Goal: Information Seeking & Learning: Learn about a topic

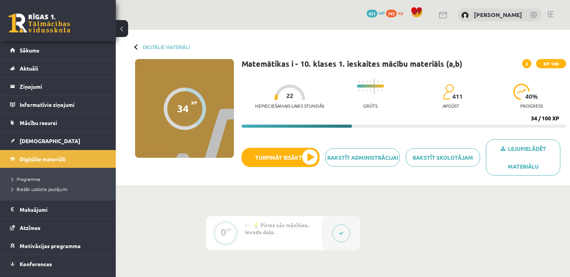
scroll to position [502, 0]
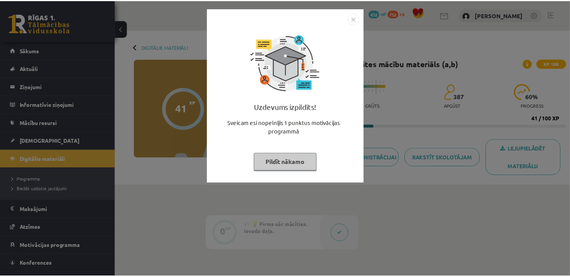
scroll to position [502, 0]
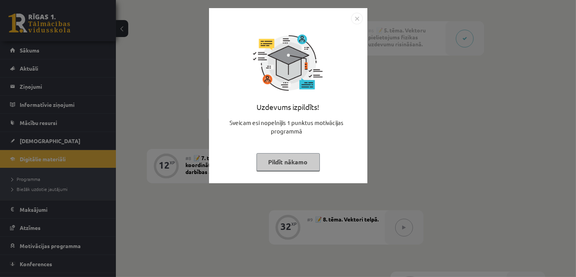
click at [355, 19] on img "Close" at bounding box center [357, 19] width 12 height 12
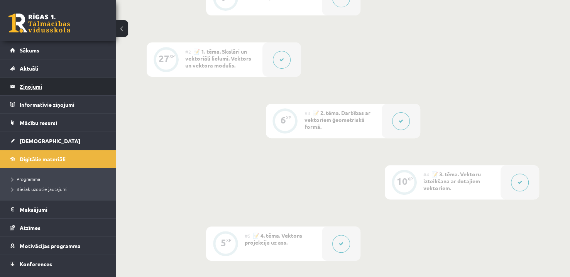
scroll to position [193, 0]
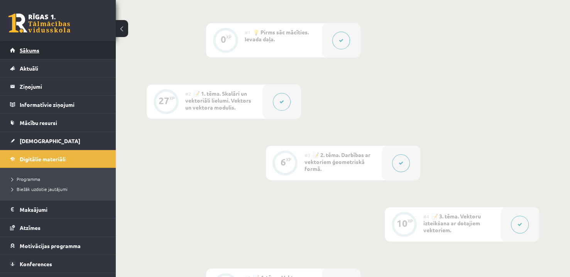
click at [44, 56] on link "Sākums" at bounding box center [58, 50] width 96 height 18
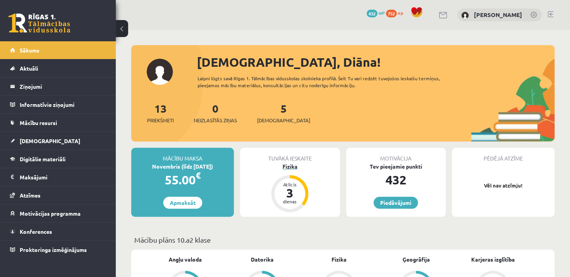
click at [289, 169] on div "Fizika" at bounding box center [290, 167] width 100 height 8
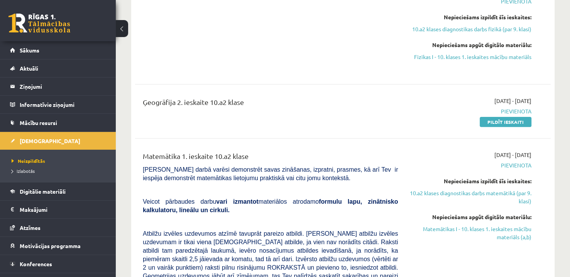
scroll to position [39, 0]
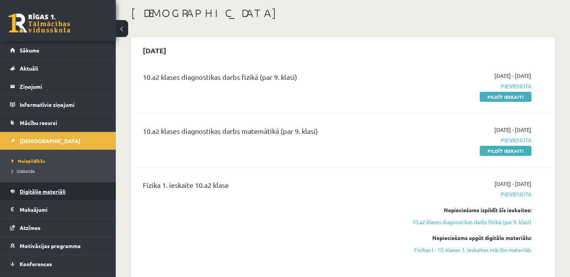
click at [43, 195] on link "Digitālie materiāli" at bounding box center [58, 192] width 96 height 18
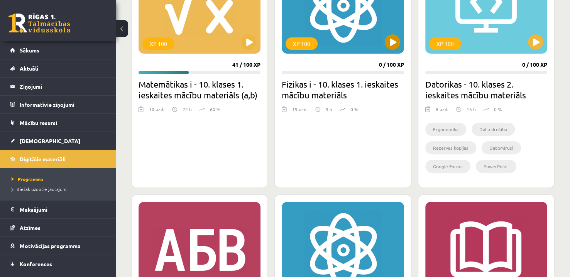
scroll to position [154, 0]
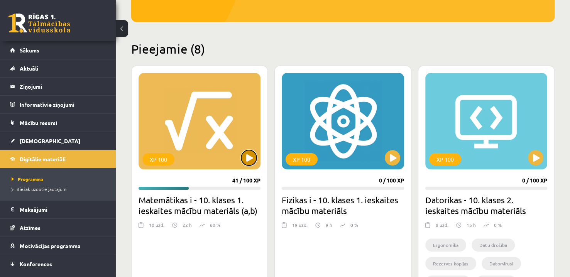
click at [250, 158] on button at bounding box center [248, 157] width 15 height 15
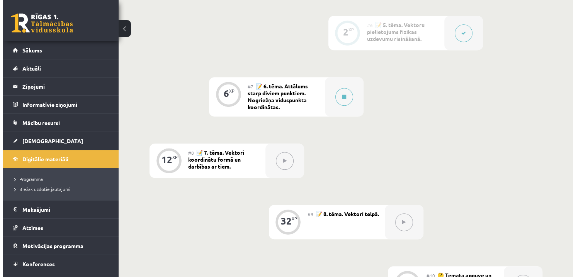
scroll to position [463, 0]
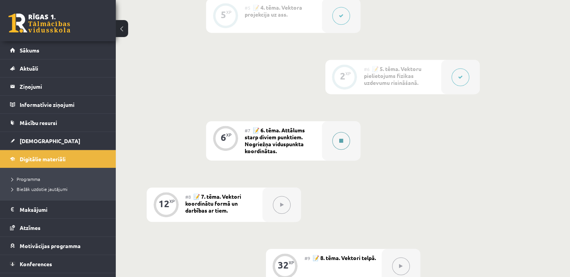
click at [350, 147] on div at bounding box center [341, 140] width 39 height 39
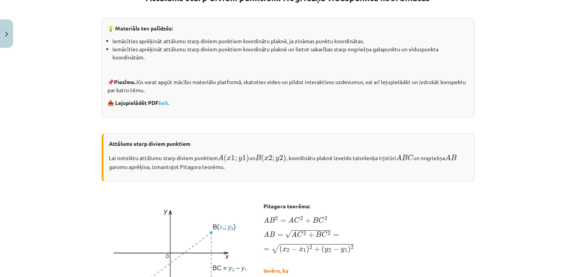
scroll to position [232, 0]
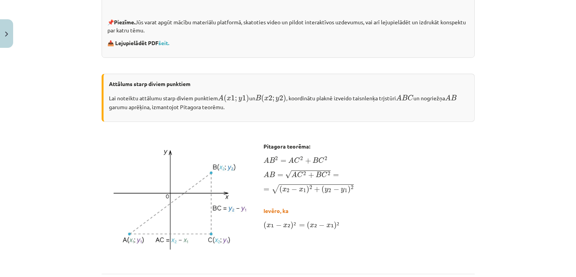
click at [346, 60] on p at bounding box center [288, 62] width 373 height 8
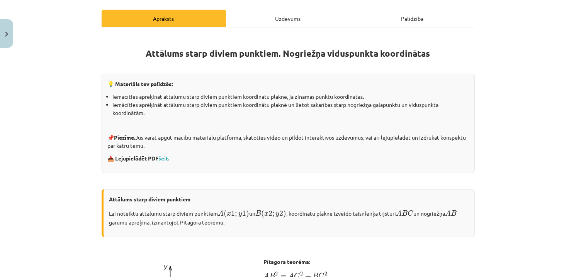
scroll to position [116, 0]
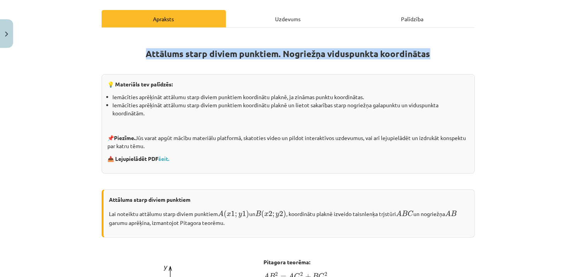
drag, startPoint x: 139, startPoint y: 53, endPoint x: 462, endPoint y: 51, distance: 323.7
click at [462, 51] on h1 "Attālums starp diviem punktiem. Nogriežņa viduspunkta koordinātas" at bounding box center [288, 47] width 373 height 24
copy strong "Attālums starp diviem punktiem. Nogriežņa viduspunkta koordinātas"
click at [509, 57] on div "Mācību tēma: Matemātikas i - 10. klases 1. ieskaites mācību materiāls (a,b) #7 …" at bounding box center [288, 138] width 576 height 277
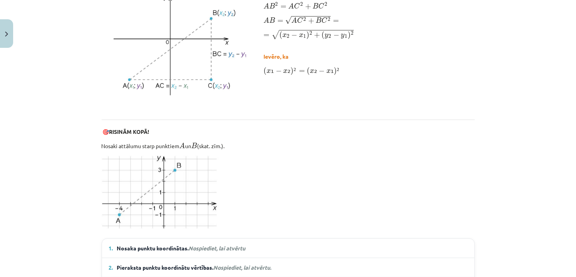
scroll to position [348, 0]
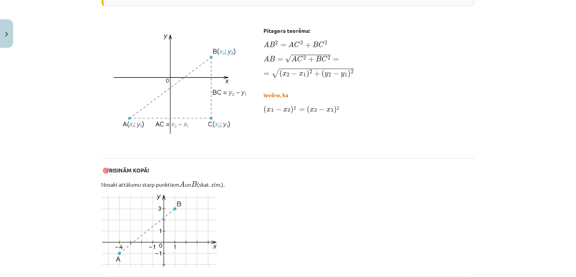
drag, startPoint x: 288, startPoint y: 203, endPoint x: 295, endPoint y: 203, distance: 7.0
click at [295, 203] on p at bounding box center [288, 231] width 373 height 75
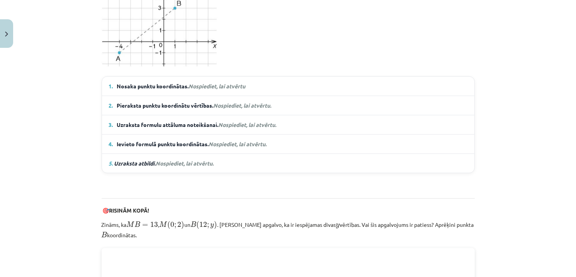
scroll to position [502, 0]
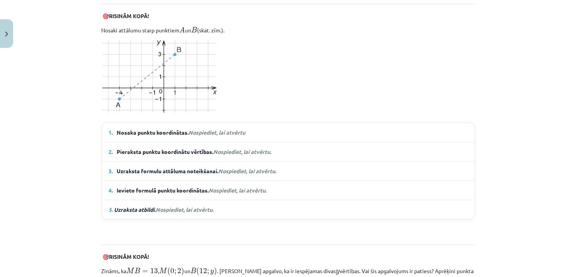
click at [217, 131] on em "Nospiediet, lai atvērtu" at bounding box center [217, 132] width 57 height 7
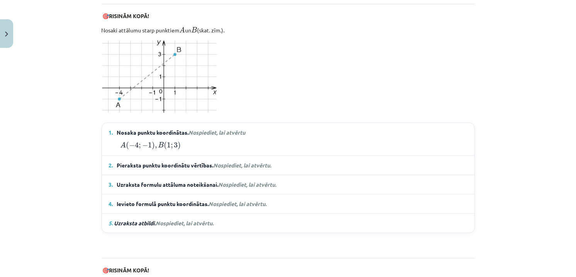
click at [217, 131] on em "Nospiediet, lai atvērtu" at bounding box center [217, 132] width 57 height 7
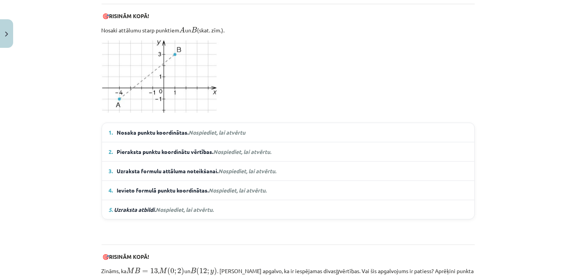
click at [219, 129] on em "Nospiediet, lai atvērtu" at bounding box center [217, 132] width 57 height 7
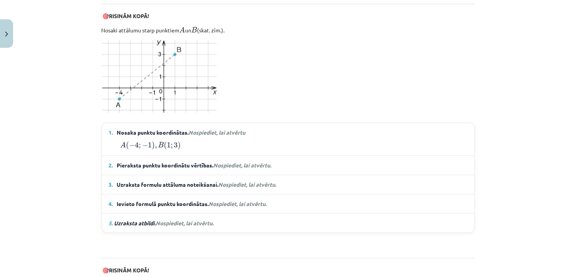
click at [219, 129] on em "Nospiediet, lai atvērtu" at bounding box center [217, 132] width 57 height 7
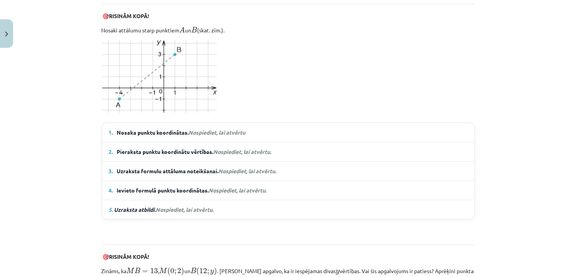
click at [199, 135] on details "1. Nosaka punktu koordinātas. Nospiediet, lai atvērtu A ( − 4 ; − 1 ) , B ( 1 ;…" at bounding box center [288, 132] width 372 height 19
click at [217, 135] on details "1. Nosaka punktu koordinātas. Nospiediet, lai atvērtu A ( − 4 ; − 1 ) , B ( 1 ;…" at bounding box center [288, 132] width 372 height 19
click at [219, 129] on span "Nosaka punktu koordinātas. Nospiediet, lai atvērtu" at bounding box center [181, 133] width 129 height 8
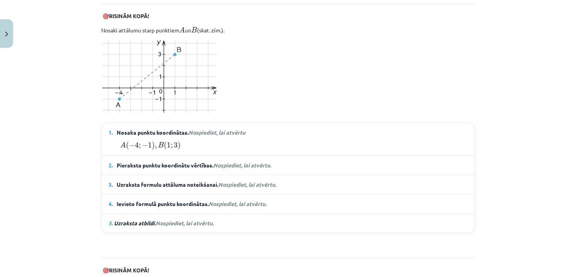
click at [219, 129] on span "Nosaka punktu koordinātas. Nospiediet, lai atvērtu" at bounding box center [181, 133] width 129 height 8
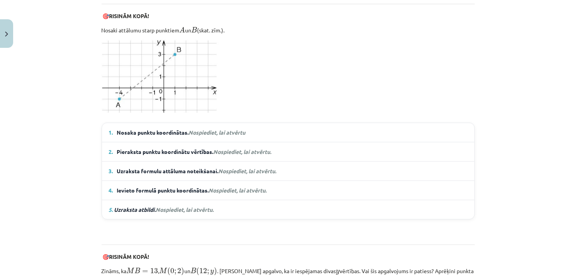
click at [194, 136] on details "1. Nosaka punktu koordinātas. Nospiediet, lai atvērtu A ( − 4 ; − 1 ) , B ( 1 ;…" at bounding box center [288, 132] width 372 height 19
click at [198, 132] on em "Nospiediet, lai atvērtu" at bounding box center [217, 132] width 57 height 7
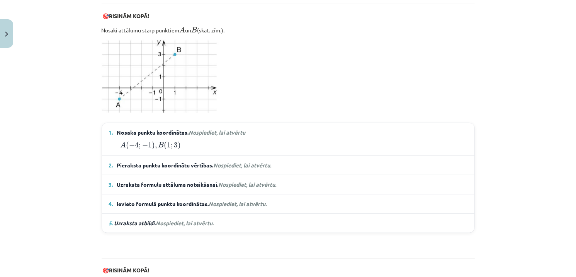
click at [222, 162] on span "Nospiediet, lai atvērtu." at bounding box center [243, 165] width 58 height 7
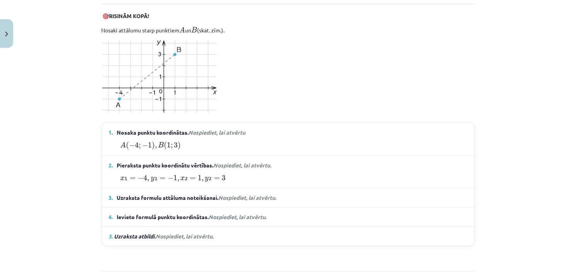
click at [236, 195] on span "Nospiediet, lai atvērtu." at bounding box center [248, 197] width 58 height 7
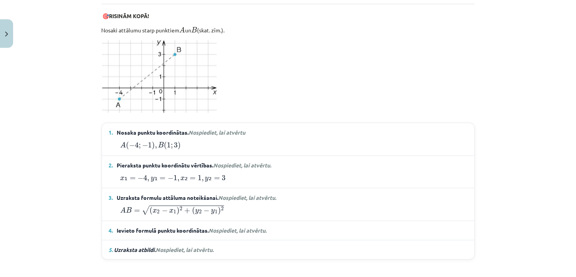
click at [239, 227] on span "Ievieto formulā punktu koordinātas. Nospiediet, lai atvērtu." at bounding box center [192, 231] width 150 height 8
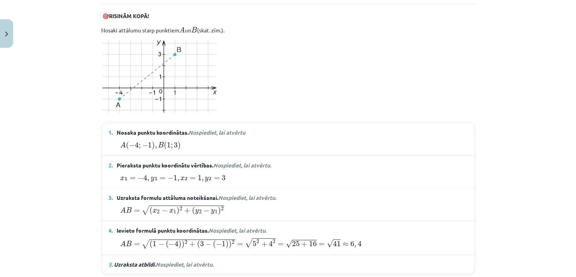
click at [223, 261] on summary "5. Uzraksta atbildi. Nospiediet, lai atvērtu." at bounding box center [288, 265] width 358 height 8
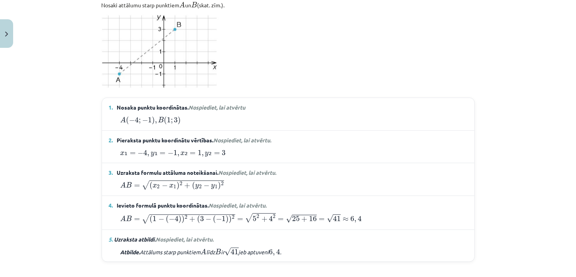
scroll to position [521, 0]
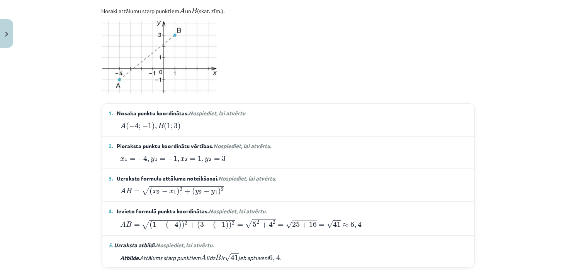
click at [455, 11] on p "Nosaki attālumu starp punktiem A A un B B (skat. zīm.)." at bounding box center [288, 10] width 373 height 10
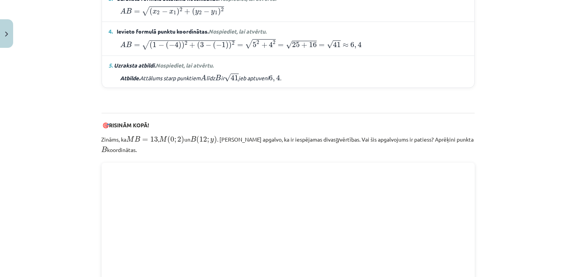
scroll to position [699, 0]
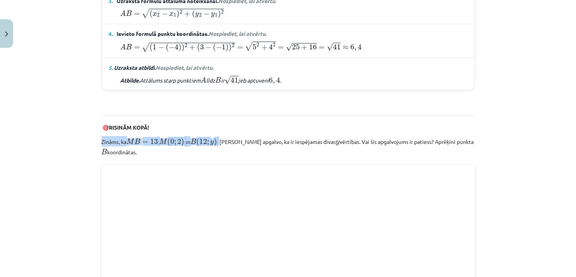
drag, startPoint x: 222, startPoint y: 139, endPoint x: 90, endPoint y: 143, distance: 132.1
click at [90, 143] on div "Mācību tēma: Matemātikas i - 10. klases 1. ieskaites mācību materiāls (a,b) #7 …" at bounding box center [288, 138] width 576 height 277
copy p "Zināms, ka M B = 13 M B = 13 , M ( 0 ; 2 ) M ( 0 ; 2 ) un B ( 12 ; y ) B ( 12 ;…"
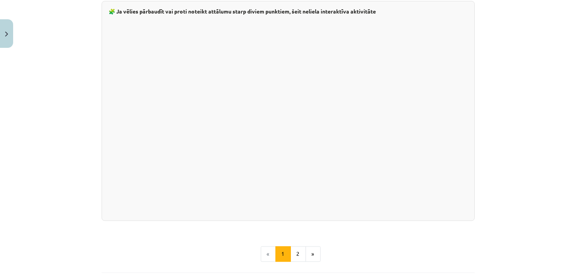
scroll to position [1356, 0]
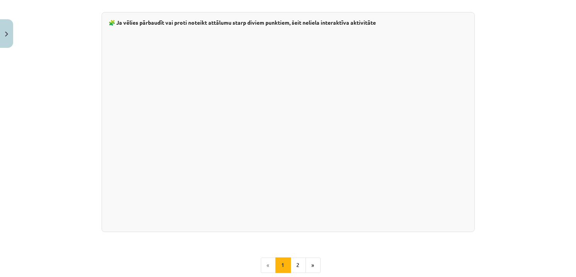
click at [553, 74] on div "Mācību tēma: Matemātikas i - 10. klases 1. ieskaites mācību materiāls (a,b) #7 …" at bounding box center [288, 138] width 576 height 277
click at [556, 94] on div "Mācību tēma: Matemātikas i - 10. klases 1. ieskaites mācību materiāls (a,b) #7 …" at bounding box center [288, 138] width 576 height 277
click at [298, 258] on button "2" at bounding box center [297, 265] width 15 height 15
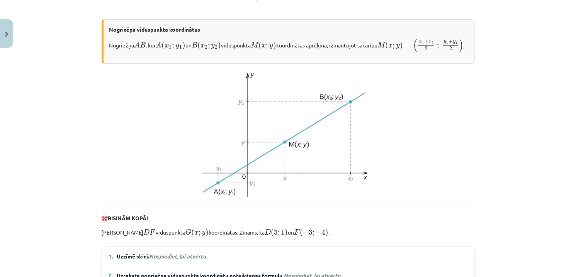
scroll to position [150, 0]
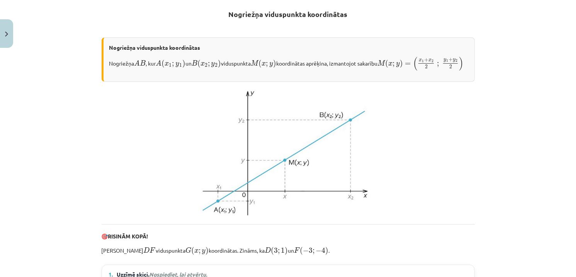
click at [562, 54] on div "Mācību tēma: Matemātikas i - 10. klases 1. ieskaites mācību materiāls (a,b) #7 …" at bounding box center [288, 138] width 576 height 277
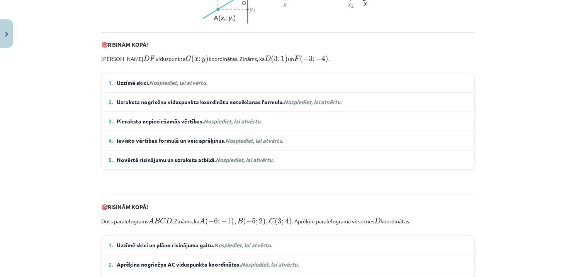
scroll to position [343, 0]
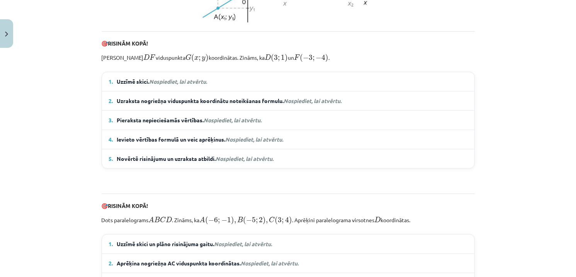
click at [211, 86] on summary "1. Uzzīmē skici. Nospiediet, lai atvērtu." at bounding box center [288, 82] width 358 height 8
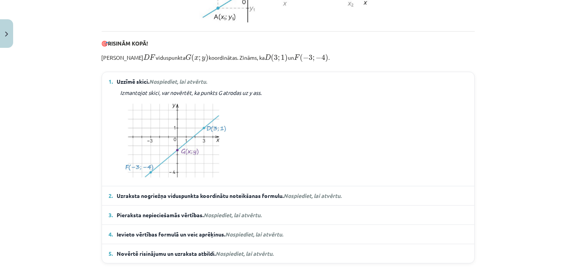
click at [272, 200] on details "2. Uzraksta nogriežņa viduspunkta koordinātu noteikšanas formulu. Nospiediet, l…" at bounding box center [288, 196] width 372 height 19
click at [272, 200] on span "Uzraksta nogriežņa viduspunkta koordinātu noteikšanas formulu. Nospiediet, lai …" at bounding box center [229, 196] width 225 height 8
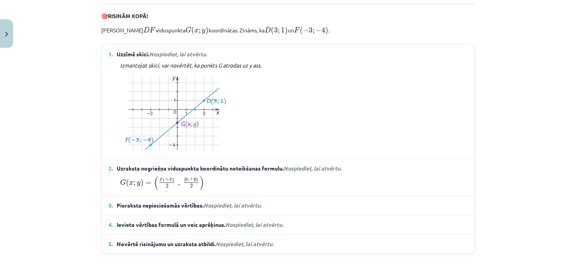
scroll to position [382, 0]
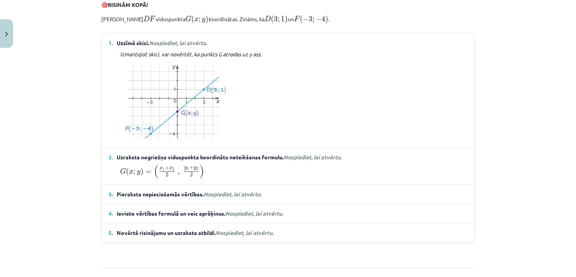
click at [244, 198] on span "Nospiediet, lai atvērtu." at bounding box center [233, 194] width 58 height 7
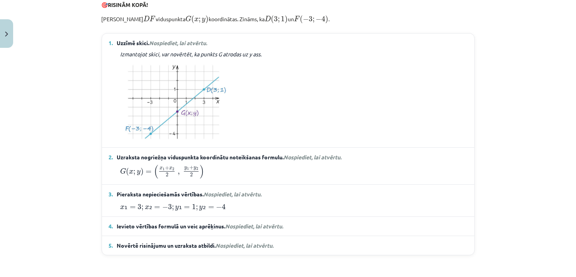
click at [250, 230] on span "Nospiediet, lai atvērtu." at bounding box center [255, 226] width 58 height 7
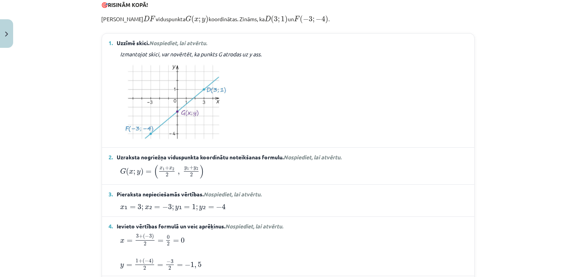
scroll to position [459, 0]
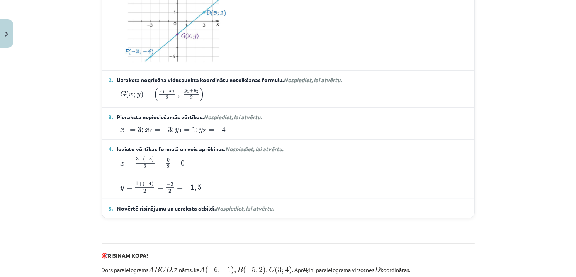
click at [258, 212] on span "Nospiediet, lai atvērtu." at bounding box center [245, 208] width 58 height 7
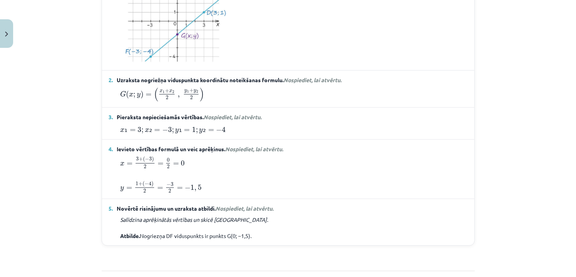
drag, startPoint x: 232, startPoint y: 223, endPoint x: 234, endPoint y: 218, distance: 5.4
click at [233, 221] on details "5. Novērtē risinājumu un uzraksta atbildi. Nospiediet, lai atvērtu. Salīdzina a…" at bounding box center [288, 222] width 372 height 46
click at [273, 178] on div "x = 3 + ( − 3 ) 2 = 0 2 = 0 x = 3 + ( − 3 ) 2 = 0 2 = 0" at bounding box center [288, 166] width 358 height 21
click at [261, 163] on details "4. Ievieto vērtības formulā un veic aprēķinus. Nospiediet, lai atvērtu. x = 3 +…" at bounding box center [288, 169] width 372 height 59
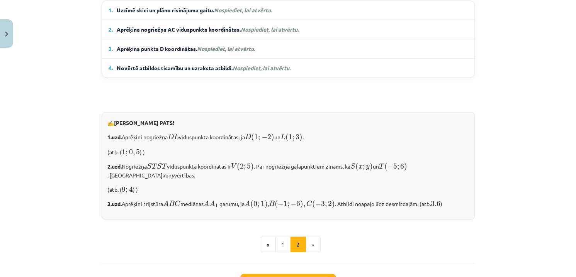
scroll to position [807, 0]
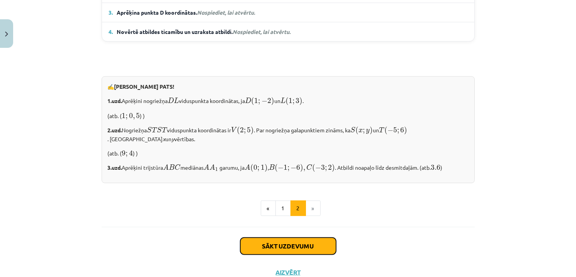
click at [297, 253] on button "Sākt uzdevumu" at bounding box center [288, 246] width 96 height 17
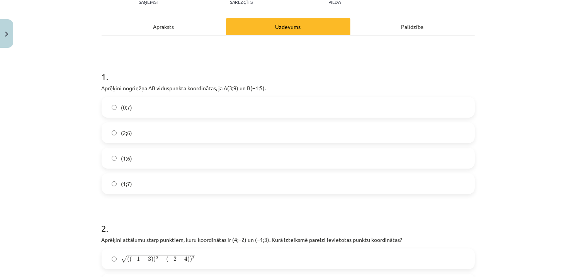
scroll to position [97, 0]
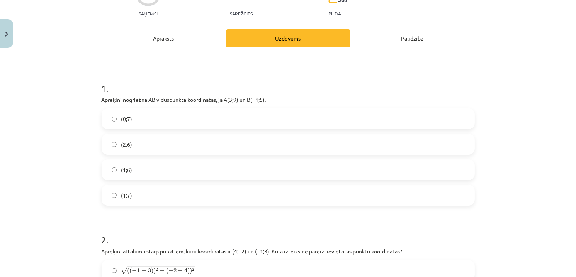
click at [131, 192] on label "(1;7)" at bounding box center [288, 195] width 372 height 19
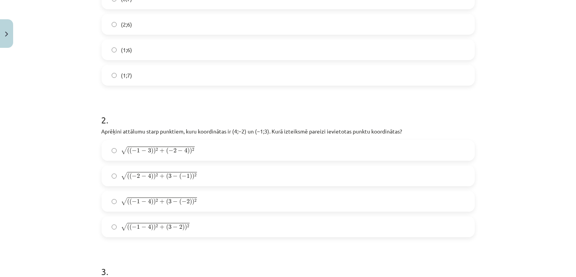
scroll to position [255, 0]
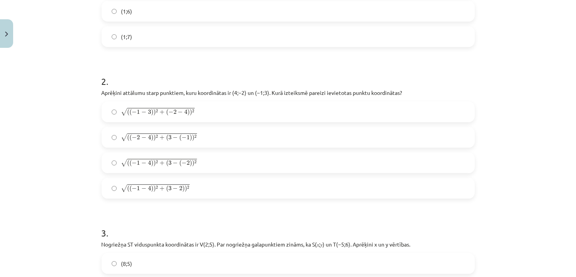
click at [138, 166] on span "( ( − 1 − 4 ) ) 2 + ( 3 − ( − 2 ) ) 2" at bounding box center [162, 163] width 70 height 7
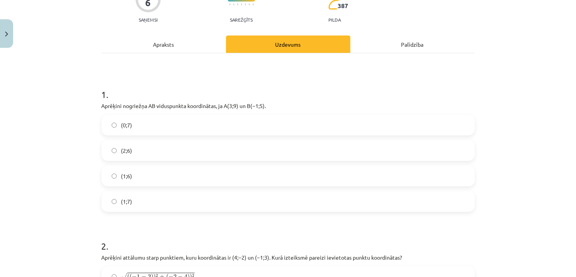
scroll to position [193, 0]
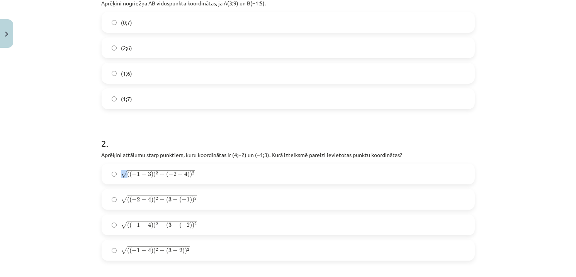
drag, startPoint x: 119, startPoint y: 177, endPoint x: 123, endPoint y: 175, distance: 4.8
click at [123, 175] on span "√" at bounding box center [124, 174] width 6 height 8
copy span "√"
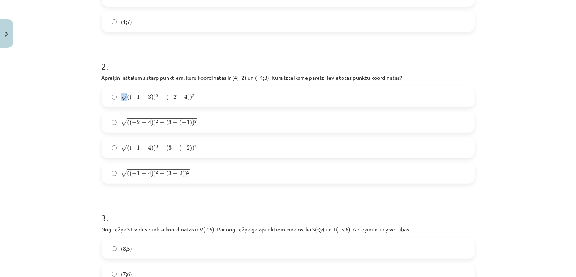
scroll to position [309, 0]
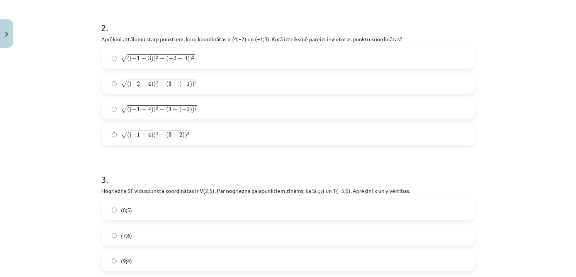
click at [55, 126] on div "Mācību tēma: Matemātikas i - 10. klases 1. ieskaites mācību materiāls (a,b) #7 …" at bounding box center [288, 138] width 576 height 277
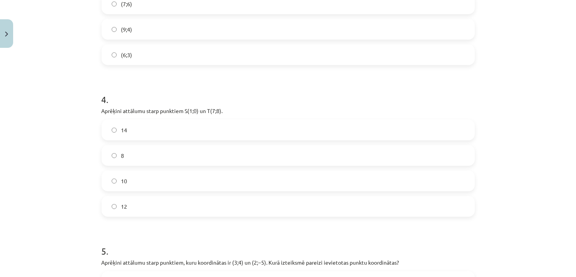
scroll to position [579, 0]
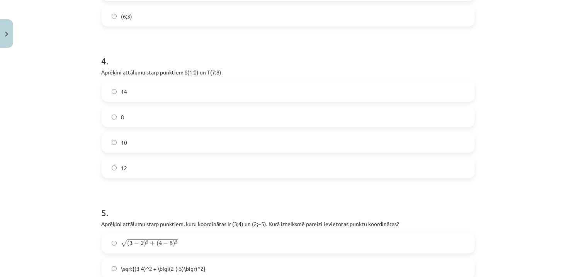
click at [129, 144] on label "10" at bounding box center [288, 142] width 372 height 19
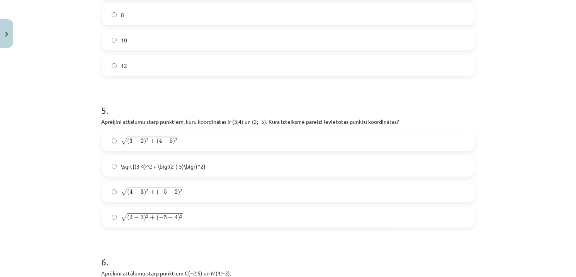
scroll to position [695, 0]
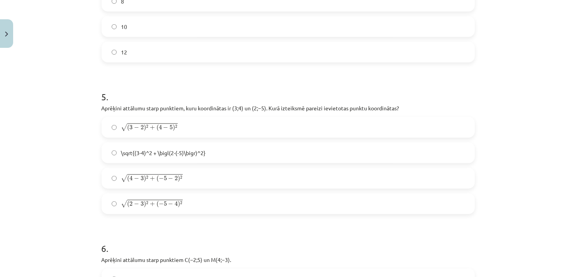
click at [207, 205] on label "√ ( 2 − 3 ) 2 + ( − 5 − 4 ) 2 ( 2 − 3 ) 2 + ( − 5 − 4 ) 2" at bounding box center [288, 203] width 372 height 19
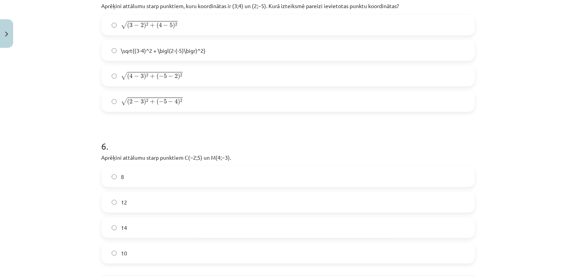
scroll to position [811, 0]
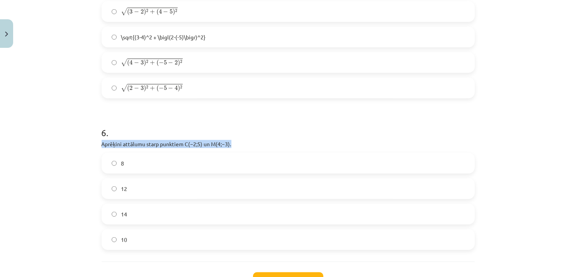
drag, startPoint x: 230, startPoint y: 141, endPoint x: 47, endPoint y: 147, distance: 183.2
click at [47, 147] on div "Mācību tēma: Matemātikas i - 10. klases 1. ieskaites mācību materiāls (a,b) #7 …" at bounding box center [288, 138] width 576 height 277
copy p "Aprēķini attālumu starp punktiem ﻿C(−2;5)﻿ un ﻿M(4;−3)﻿."
click at [137, 237] on label "10" at bounding box center [288, 239] width 372 height 19
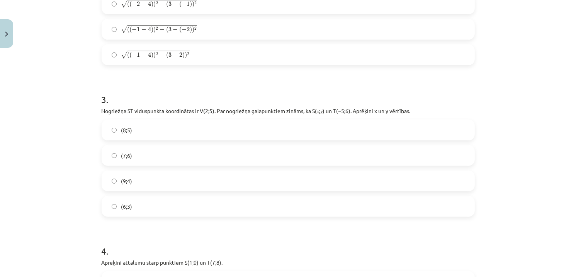
scroll to position [386, 0]
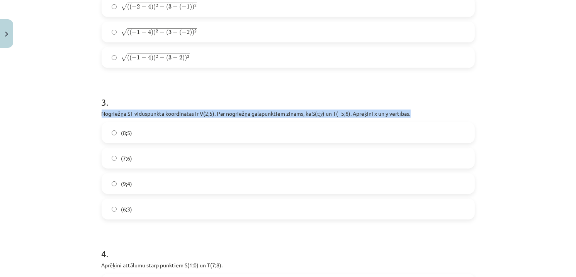
drag, startPoint x: 93, startPoint y: 114, endPoint x: 428, endPoint y: 112, distance: 335.3
click at [428, 112] on div "Mācību tēma: Matemātikas i - 10. klases 1. ieskaites mācību materiāls (a,b) #7 …" at bounding box center [288, 138] width 576 height 277
copy p "Nogriežņa ﻿ST viduspunkta koordinātas ir ﻿V(2;5)﻿. Par nogriežņa galapunktiem z…"
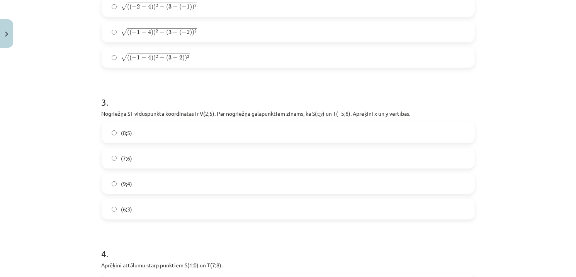
click at [146, 186] on label "(9;4)" at bounding box center [288, 183] width 372 height 19
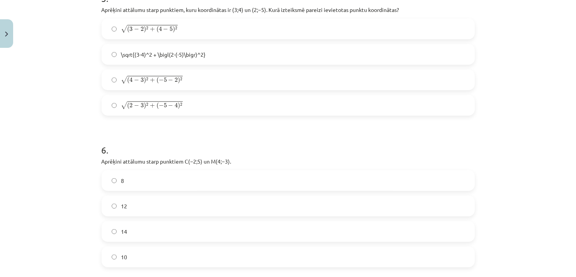
scroll to position [850, 0]
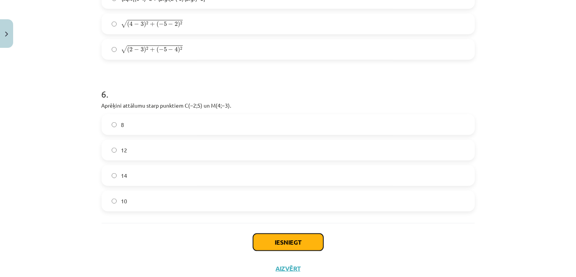
click at [304, 240] on button "Iesniegt" at bounding box center [288, 242] width 70 height 17
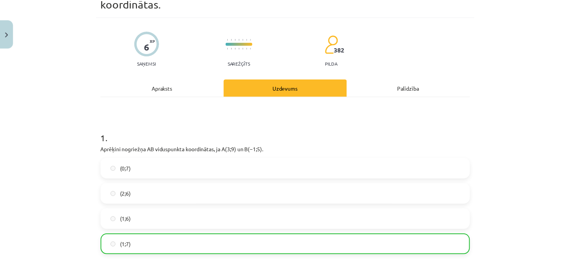
scroll to position [0, 0]
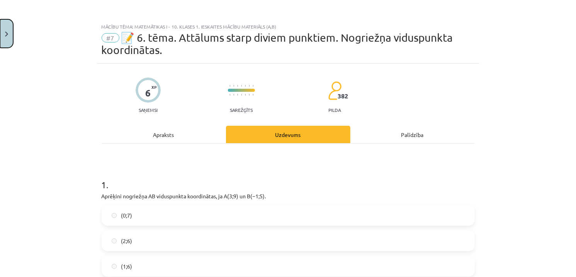
click at [10, 40] on button "Close" at bounding box center [6, 33] width 13 height 29
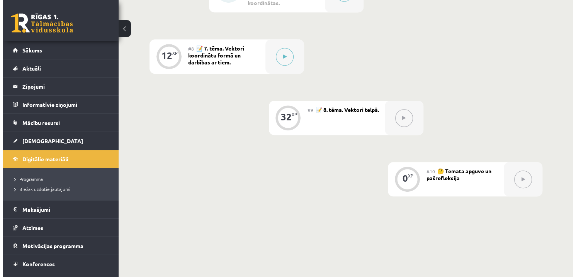
scroll to position [579, 0]
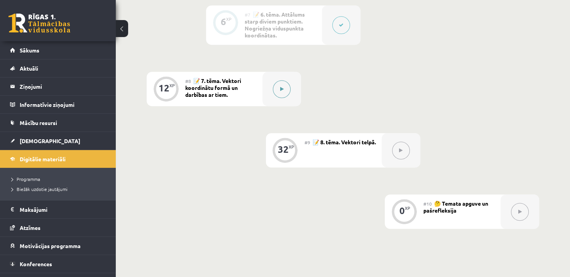
click at [281, 95] on button at bounding box center [282, 89] width 18 height 18
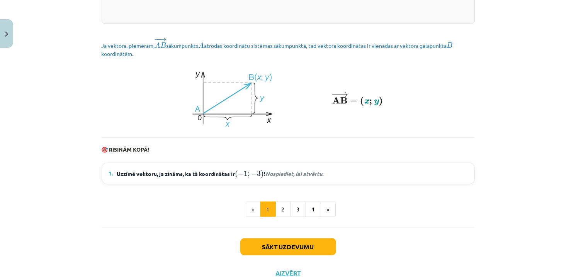
scroll to position [1027, 0]
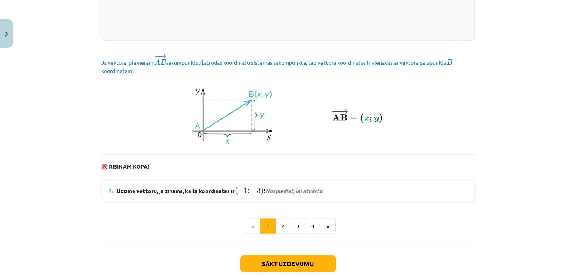
click at [285, 192] on details "1. Uzzīmē vektoru, ja zināms, ka tā koordinātas ir ( − 1 ; − 3 ) ( − 1 ; − 3 ) …" at bounding box center [288, 190] width 372 height 21
click at [294, 194] on em "Nospiediet, lai atvērtu." at bounding box center [294, 190] width 58 height 7
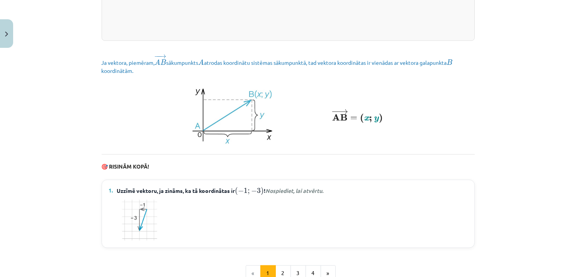
click at [281, 194] on em "Nospiediet, lai atvērtu." at bounding box center [294, 190] width 58 height 7
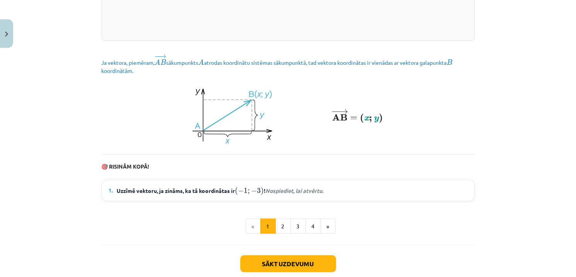
click at [281, 194] on em "Nospiediet, lai atvērtu." at bounding box center [294, 190] width 58 height 7
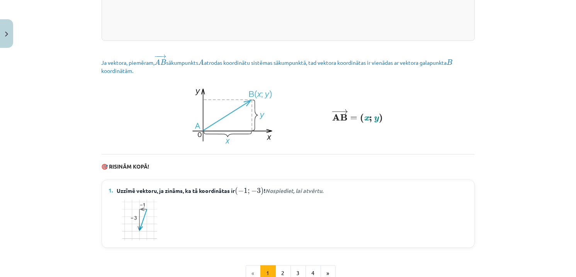
click at [281, 194] on em "Nospiediet, lai atvērtu." at bounding box center [294, 190] width 58 height 7
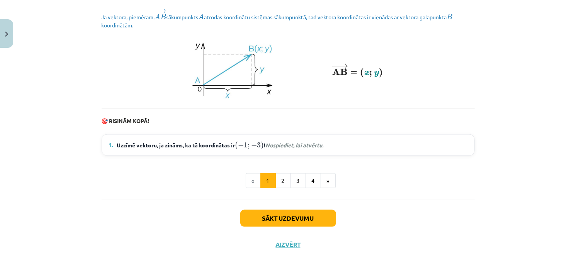
scroll to position [1080, 0]
click at [281, 183] on button "2" at bounding box center [282, 180] width 15 height 15
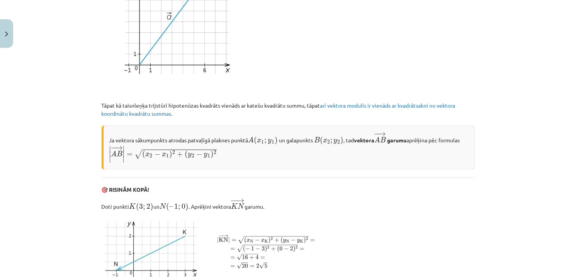
scroll to position [1340, 0]
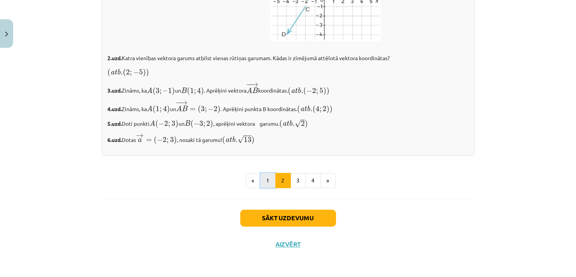
click at [261, 178] on button "1" at bounding box center [267, 180] width 15 height 15
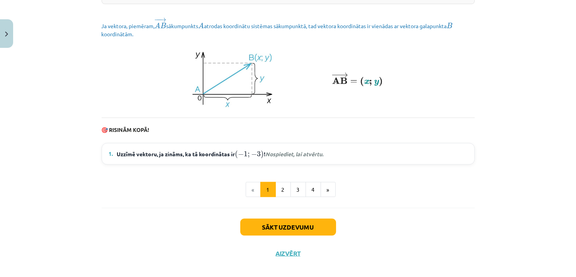
scroll to position [1080, 0]
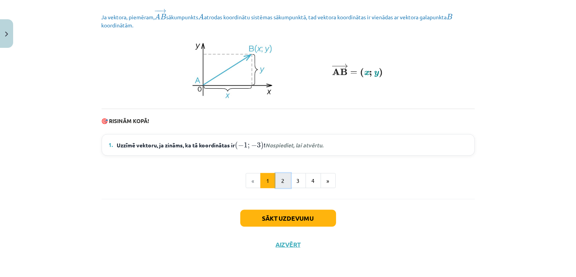
click at [282, 180] on button "2" at bounding box center [282, 180] width 15 height 15
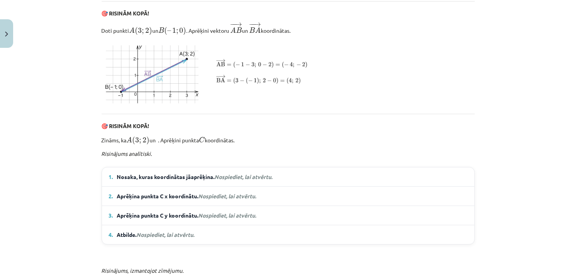
scroll to position [408, 0]
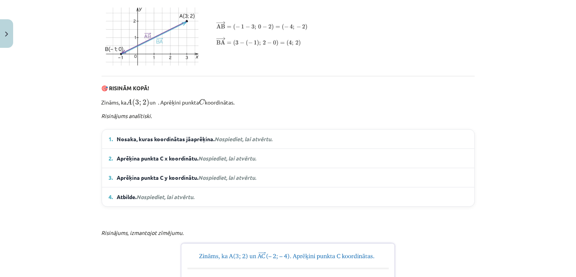
click at [154, 143] on span "Nosaka, kuras koordinātas jāaprēķina. Nospiediet, lai atvērtu." at bounding box center [195, 139] width 156 height 8
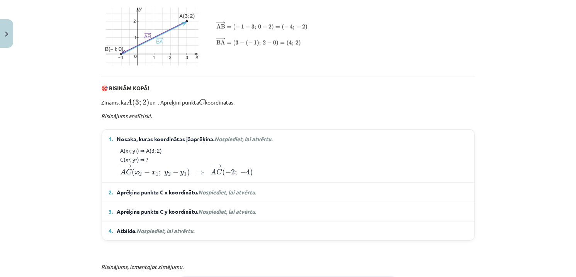
click at [233, 197] on span "Aprēķina punkta C x koordinātu. Nospiediet, lai atvērtu." at bounding box center [186, 192] width 139 height 8
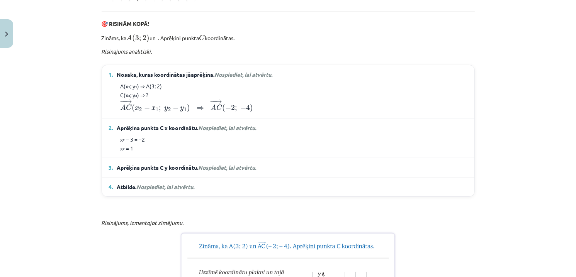
scroll to position [485, 0]
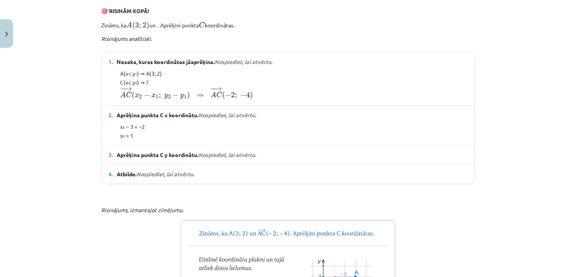
click at [223, 158] on span "Nospiediet, lai atvērtu." at bounding box center [228, 154] width 58 height 7
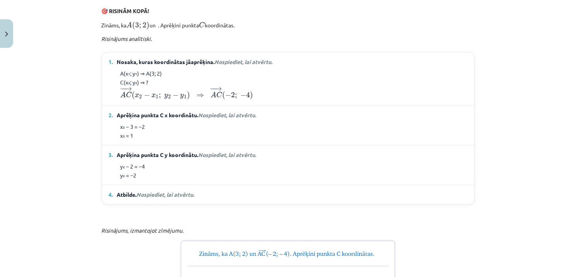
click at [182, 199] on span "Atbilde. Nospiediet, lai atvērtu." at bounding box center [156, 195] width 78 height 8
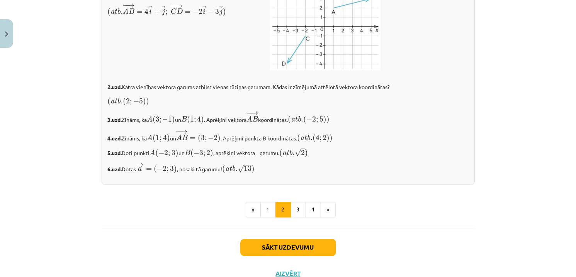
scroll to position [1335, 0]
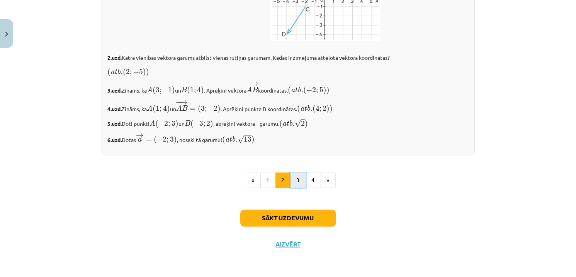
click at [296, 184] on button "3" at bounding box center [297, 180] width 15 height 15
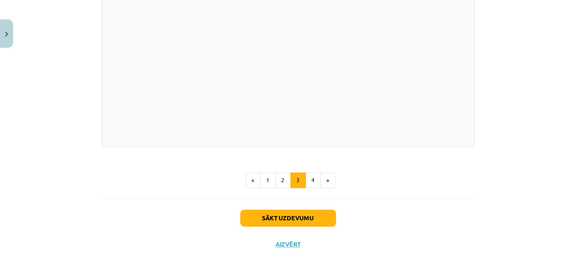
scroll to position [1567, 0]
click at [310, 182] on button "4" at bounding box center [313, 180] width 15 height 15
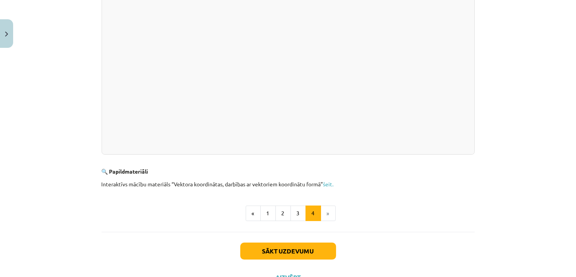
scroll to position [255, 0]
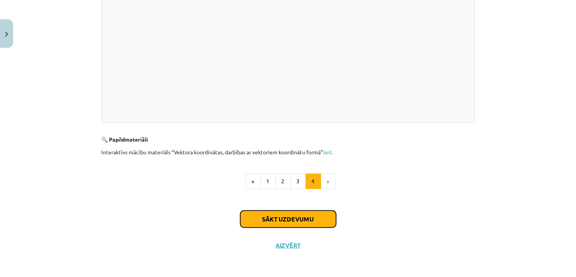
click at [300, 222] on button "Sākt uzdevumu" at bounding box center [288, 219] width 96 height 17
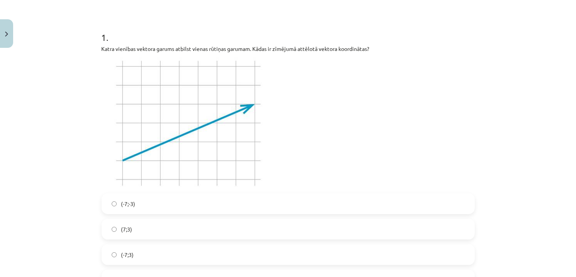
scroll to position [174, 0]
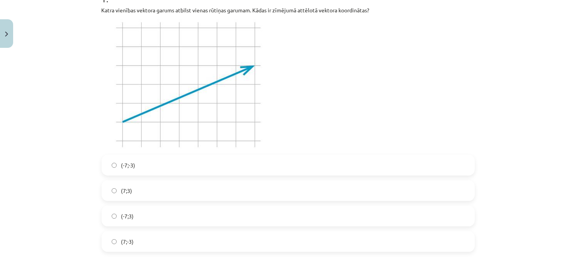
click at [121, 192] on span "(7;3)" at bounding box center [126, 191] width 11 height 8
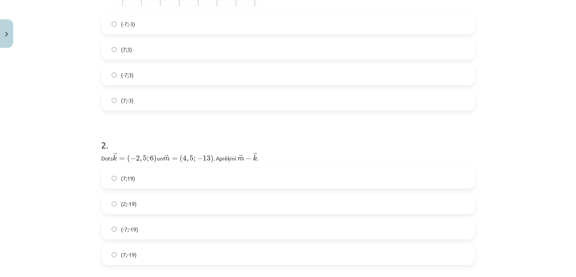
scroll to position [328, 0]
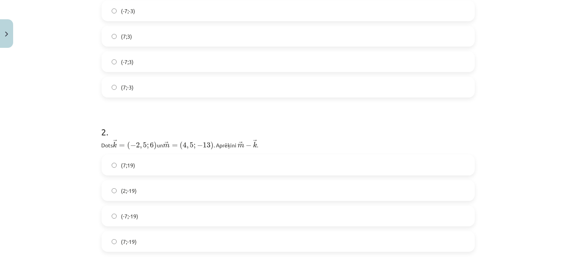
click at [138, 243] on label "(7;-19)" at bounding box center [288, 241] width 372 height 19
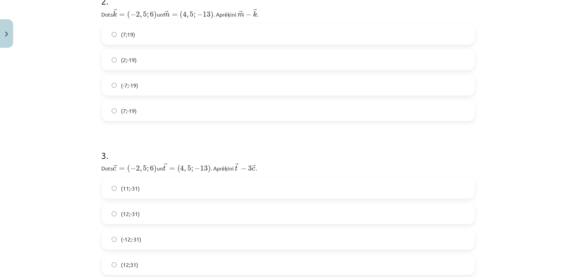
scroll to position [483, 0]
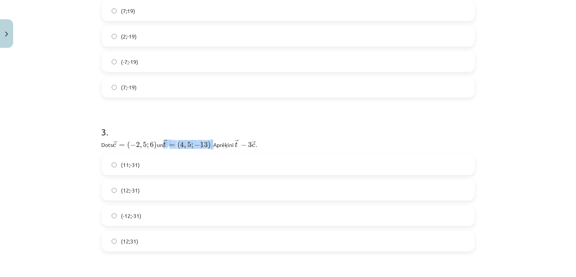
drag, startPoint x: 201, startPoint y: 137, endPoint x: 261, endPoint y: 141, distance: 59.6
click at [196, 138] on div "3 . Dots ﻿﻿ → c = ( − 2 , 5 ; 6 ) c → = ( − 2 , 5 ; 6 ) ﻿ un ﻿ → t = ( 4 , 5 ; …" at bounding box center [288, 182] width 373 height 139
click at [270, 138] on div "3 . Dots ﻿﻿ → c = ( − 2 , 5 ; 6 ) c → = ( − 2 , 5 ; 6 ) ﻿ un ﻿ → t = ( 4 , 5 ; …" at bounding box center [288, 182] width 373 height 139
drag, startPoint x: 272, startPoint y: 144, endPoint x: 90, endPoint y: 148, distance: 182.0
click at [89, 143] on div "Mācību tēma: Matemātikas i - 10. klases 1. ieskaites mācību materiāls (a,b) #8 …" at bounding box center [288, 138] width 576 height 277
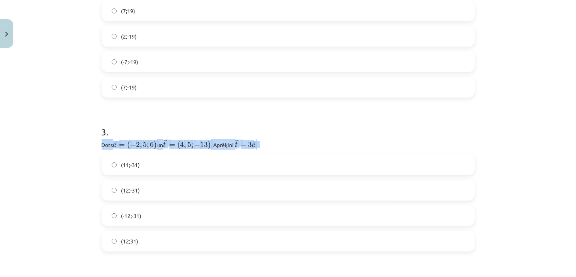
copy p "Dots ﻿﻿ → c = ( − 2 , 5 ; 6 ) c → = ( − 2 , 5 ; 6 ) ﻿ un ﻿ → t = ( 4 , 5 ; − 13…"
click at [303, 127] on h1 "3 ." at bounding box center [288, 125] width 373 height 24
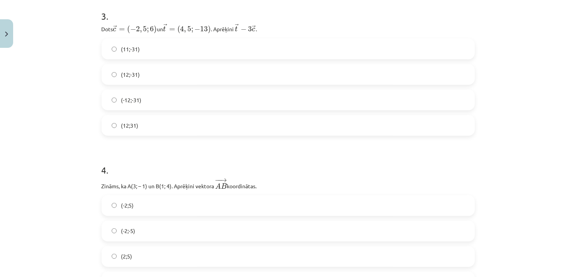
scroll to position [560, 0]
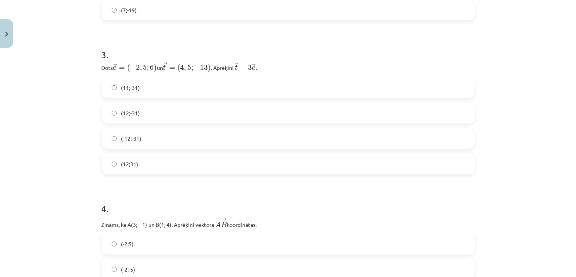
click at [129, 165] on span "(12;31)" at bounding box center [129, 164] width 17 height 8
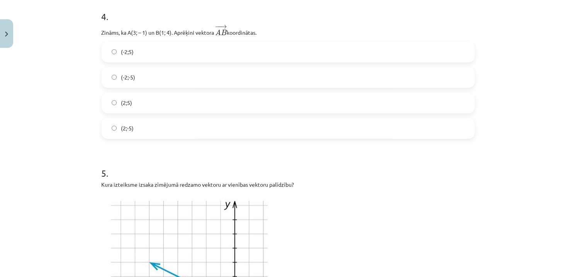
scroll to position [753, 0]
click at [148, 48] on label "(-2;5)" at bounding box center [288, 51] width 372 height 19
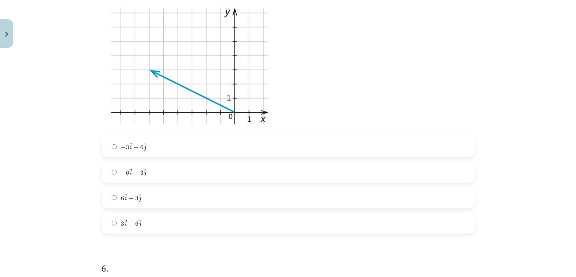
scroll to position [946, 0]
click at [136, 173] on span "− 6 → i + 3 → j" at bounding box center [133, 172] width 25 height 8
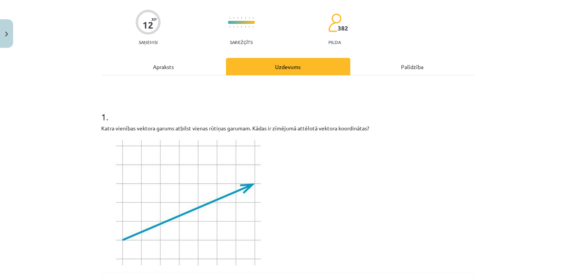
scroll to position [0, 0]
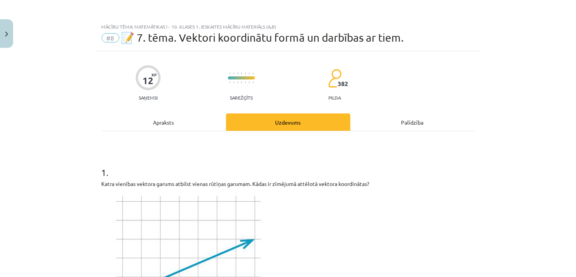
drag, startPoint x: 178, startPoint y: 116, endPoint x: 179, endPoint y: 121, distance: 5.0
click at [178, 118] on div "Apraksts" at bounding box center [164, 122] width 124 height 17
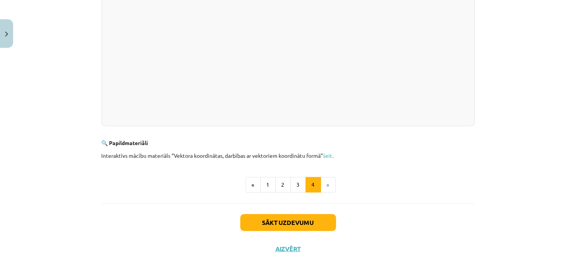
scroll to position [255, 0]
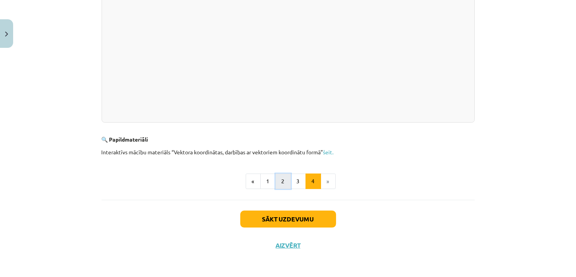
click at [279, 181] on button "2" at bounding box center [282, 181] width 15 height 15
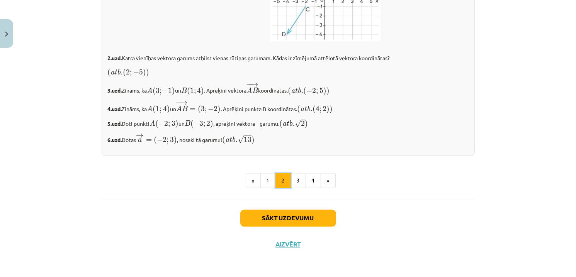
scroll to position [1340, 0]
click at [298, 183] on button "3" at bounding box center [297, 180] width 15 height 15
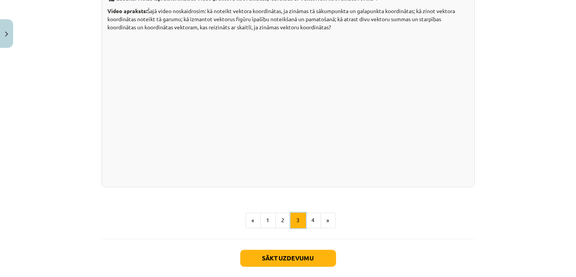
scroll to position [1394, 0]
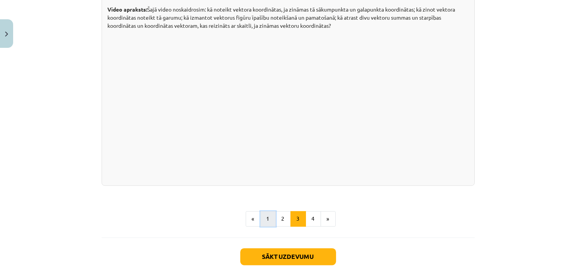
click at [268, 216] on button "1" at bounding box center [267, 219] width 15 height 15
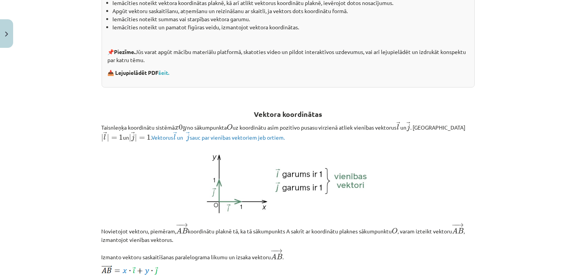
scroll to position [22, 0]
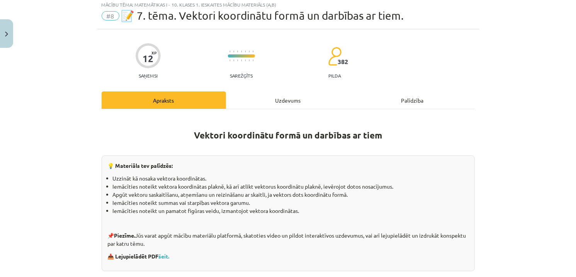
click at [284, 97] on div "Uzdevums" at bounding box center [288, 100] width 124 height 17
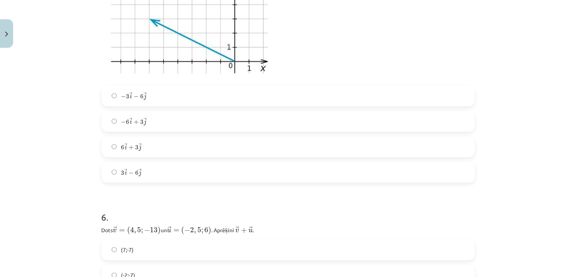
scroll to position [1101, 0]
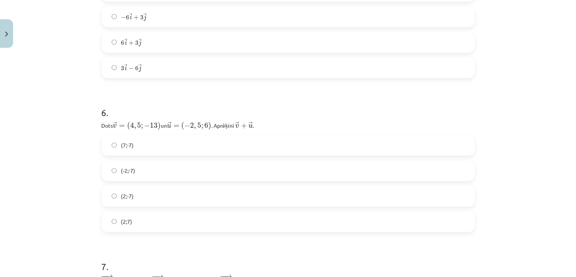
drag, startPoint x: 131, startPoint y: 195, endPoint x: 138, endPoint y: 195, distance: 6.6
click at [132, 195] on label "(2;-7)" at bounding box center [288, 196] width 372 height 19
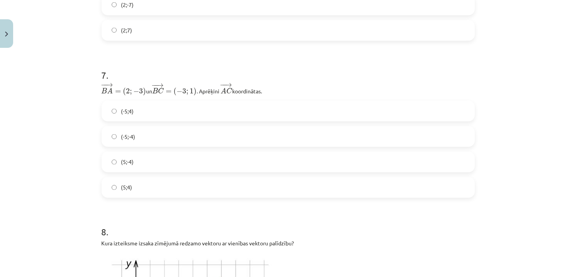
scroll to position [1294, 0]
drag, startPoint x: 281, startPoint y: 91, endPoint x: 78, endPoint y: 92, distance: 202.8
click at [78, 92] on div "Mācību tēma: Matemātikas i - 10. klases 1. ieskaites mācību materiāls (a,b) #8 …" at bounding box center [288, 138] width 576 height 277
copy p "− − → B A = ( 2 ; − 3 ) B A → = ( 2 ; − 3 ) un ﻿ − − → B C = ( − 3 ; 1 ) B C → …"
click at [141, 108] on label "(-5;4)" at bounding box center [288, 109] width 372 height 19
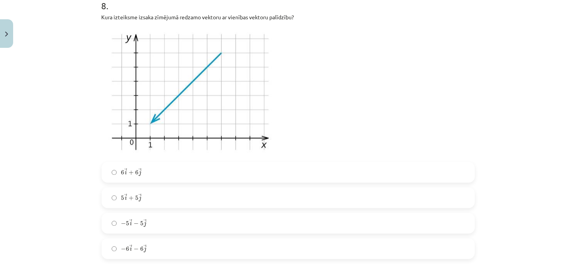
scroll to position [1526, 0]
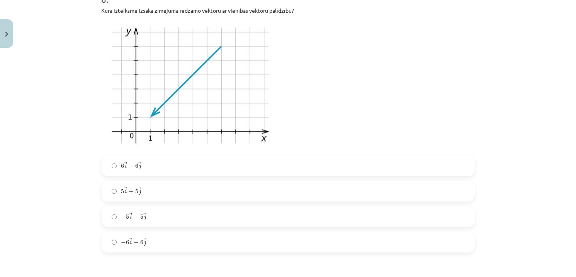
click at [146, 221] on label "− 5 → i − 5 → j − 5 i → − 5 j →" at bounding box center [288, 216] width 372 height 19
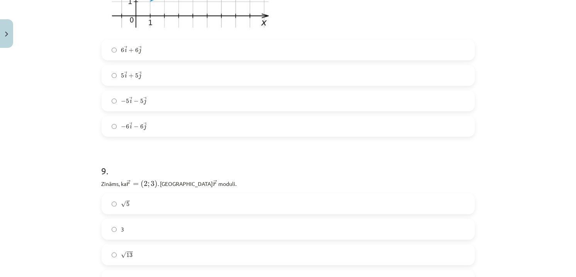
scroll to position [1719, 0]
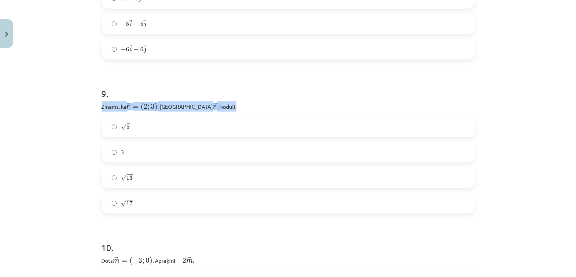
drag, startPoint x: 224, startPoint y: 107, endPoint x: 68, endPoint y: 110, distance: 155.7
click at [68, 110] on div "Mācību tēma: Matemātikas i - 10. klases 1. ieskaites mācību materiāls (a,b) #8 …" at bounding box center [288, 138] width 576 height 277
copy p "Zināms, ka ﻿ → r = ( 2 ; 3 ) r → = ( 2 ; 3 ) . Aprēķini ﻿ → r r → ﻿ moduli."
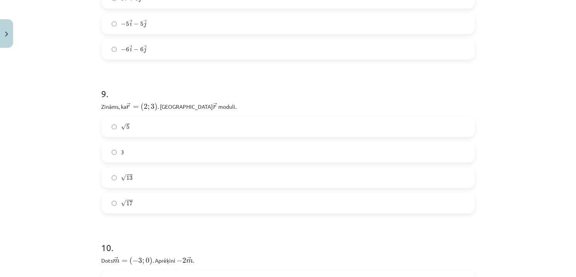
click at [151, 178] on label "√ 13 13" at bounding box center [288, 177] width 372 height 19
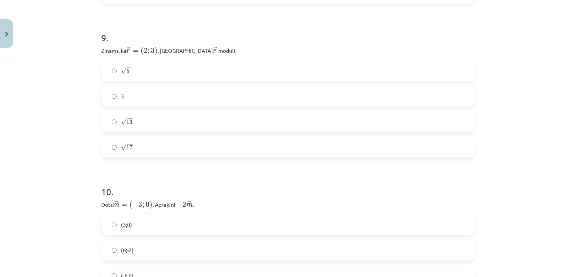
scroll to position [1835, 0]
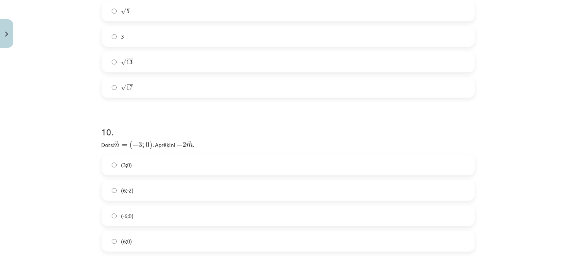
click at [132, 243] on label "(6;0)" at bounding box center [288, 241] width 372 height 19
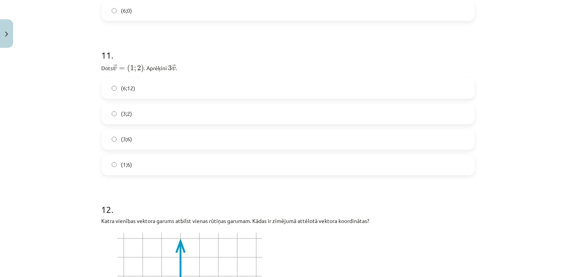
scroll to position [2066, 0]
click at [161, 143] on label "(3;6)" at bounding box center [288, 138] width 372 height 19
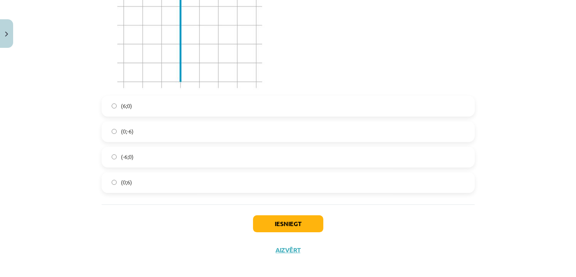
scroll to position [2337, 0]
click at [122, 180] on span "(0;6)" at bounding box center [126, 181] width 11 height 8
click at [299, 223] on button "Iesniegt" at bounding box center [288, 222] width 70 height 17
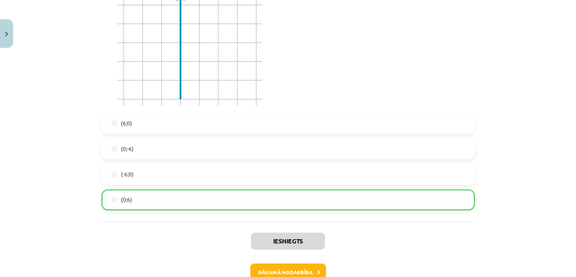
scroll to position [2364, 0]
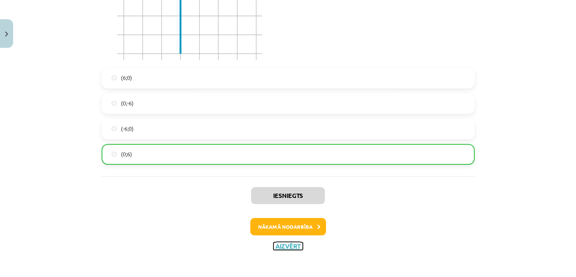
click at [285, 243] on button "Aizvērt" at bounding box center [287, 247] width 29 height 8
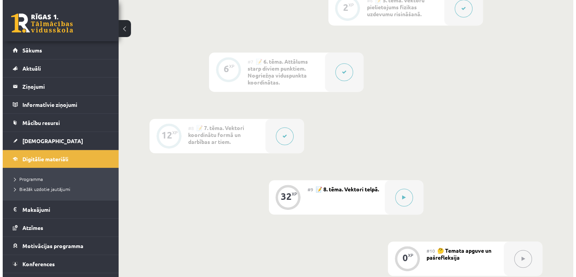
scroll to position [541, 0]
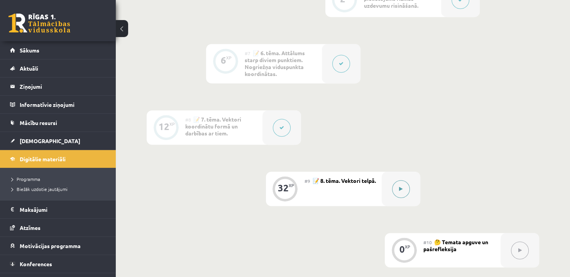
click at [397, 190] on button at bounding box center [401, 189] width 18 height 18
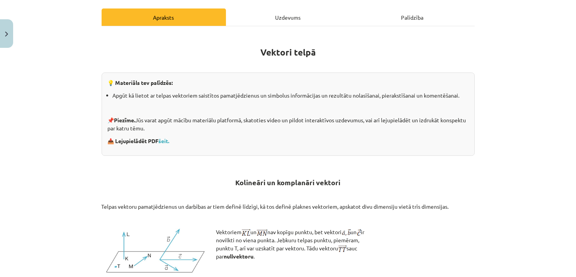
scroll to position [193, 0]
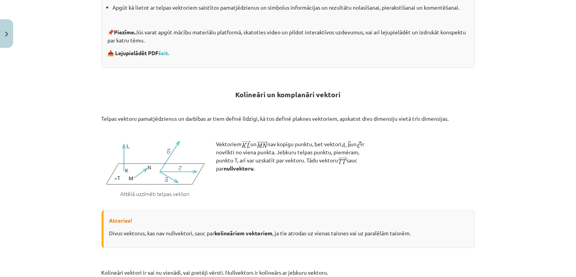
click at [395, 180] on button at bounding box center [404, 189] width 18 height 18
